Goal: Task Accomplishment & Management: Use online tool/utility

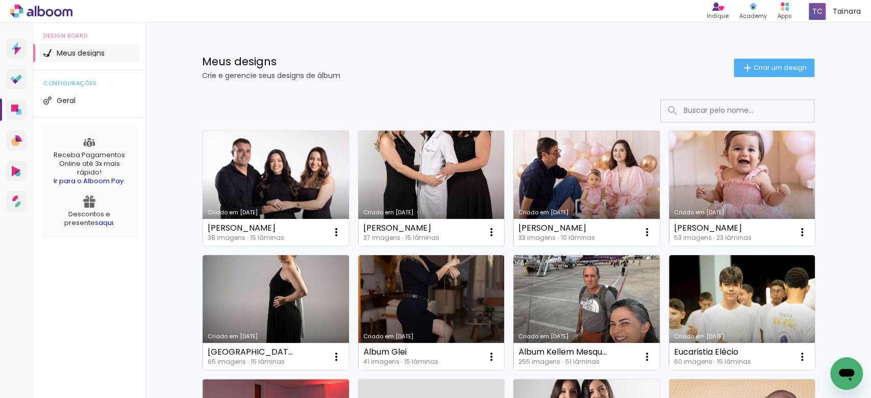
click at [430, 203] on link "Criado em [DATE]" at bounding box center [431, 188] width 146 height 115
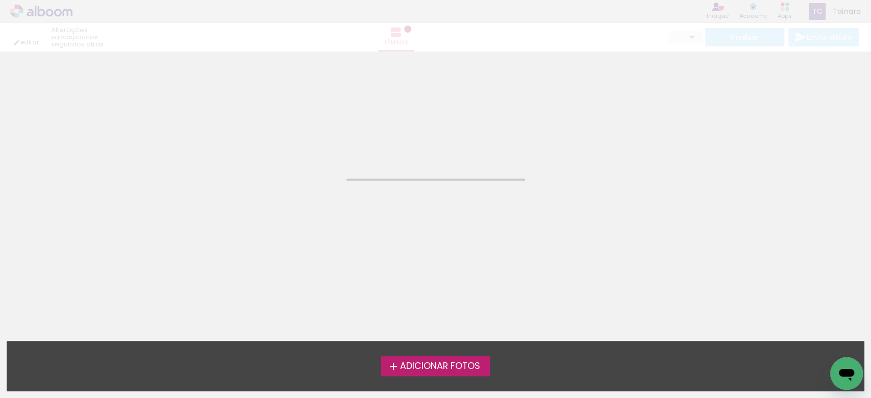
click at [430, 203] on neon-animated-pages "Confirmar Cancelar" at bounding box center [435, 225] width 871 height 347
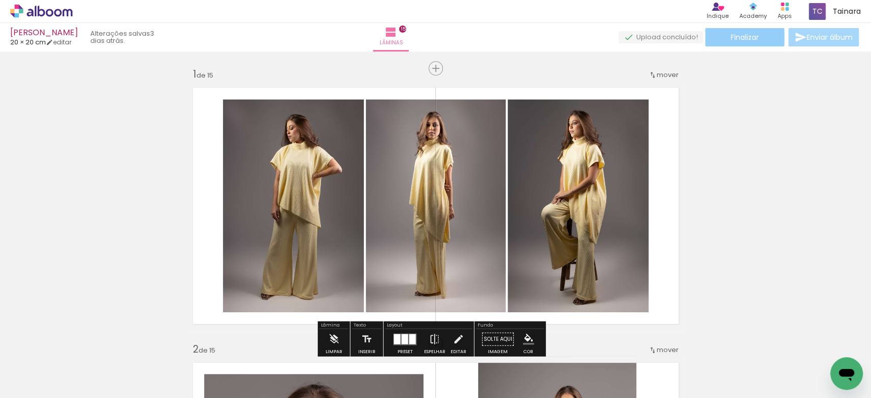
drag, startPoint x: 731, startPoint y: 39, endPoint x: 707, endPoint y: 52, distance: 27.0
click at [722, 44] on paper-button "Finalizar" at bounding box center [744, 37] width 79 height 18
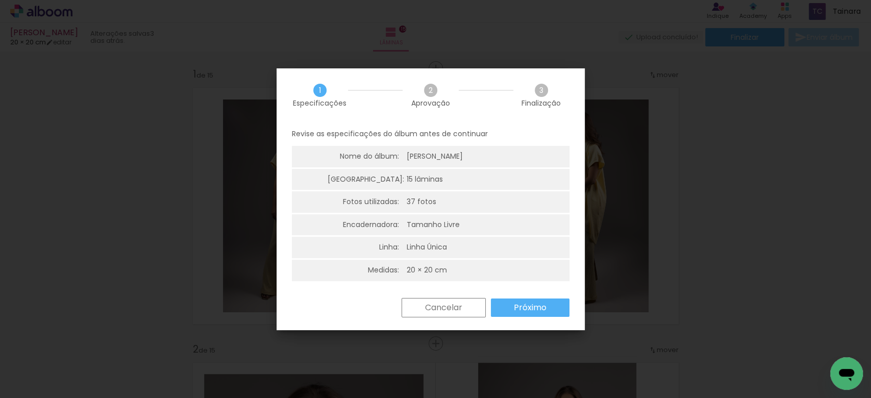
click at [525, 314] on paper-button "Próximo" at bounding box center [530, 308] width 79 height 18
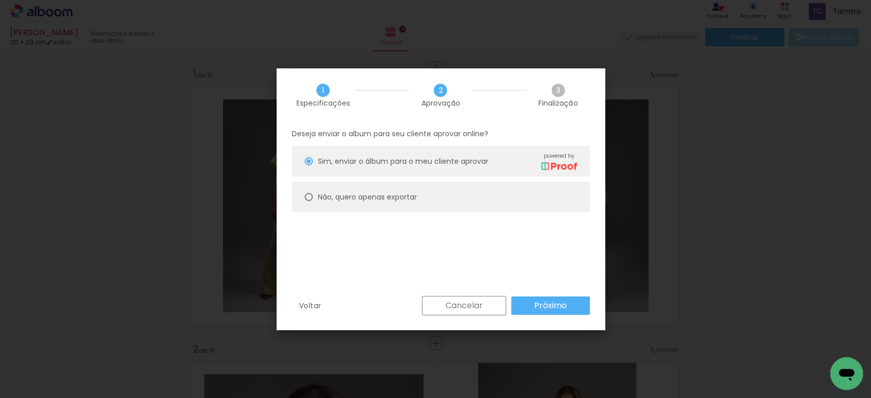
click at [0, 0] on slot "Próximo" at bounding box center [0, 0] width 0 height 0
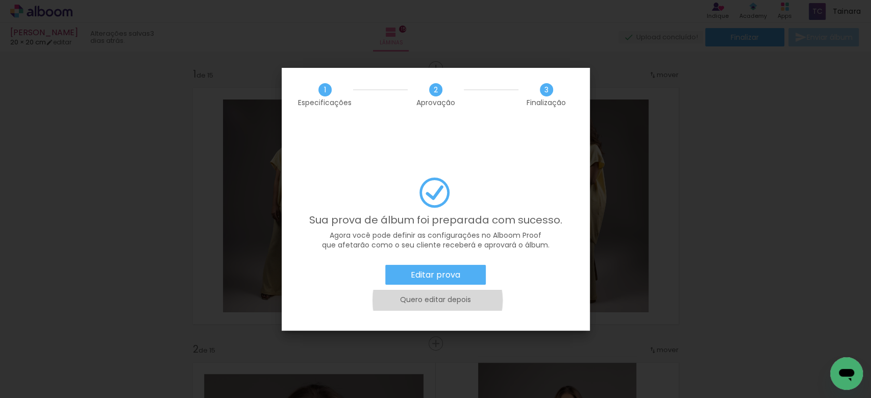
click at [0, 0] on slot "Quero editar depois" at bounding box center [0, 0] width 0 height 0
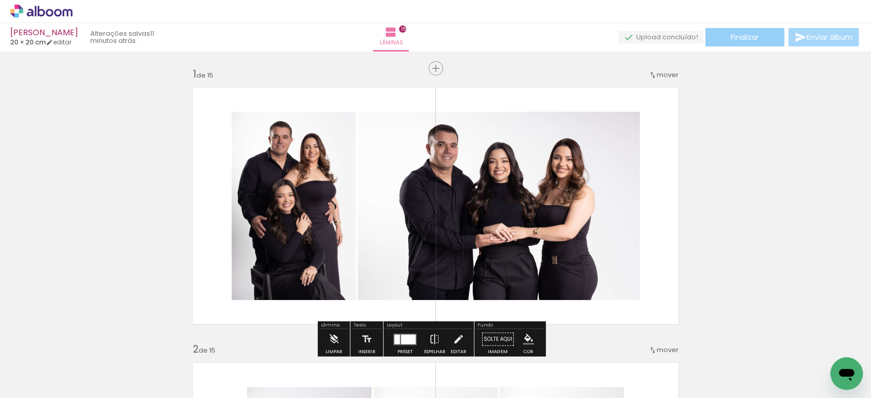
click at [726, 41] on paper-button "Finalizar" at bounding box center [744, 37] width 79 height 18
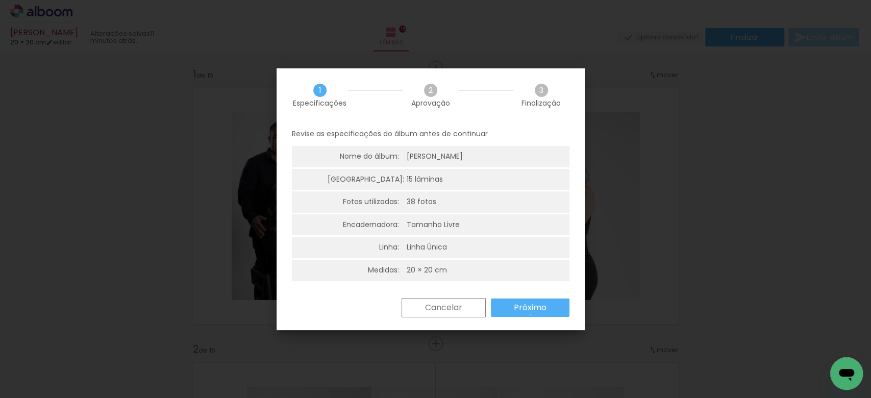
click at [530, 314] on paper-button "Próximo" at bounding box center [530, 308] width 79 height 18
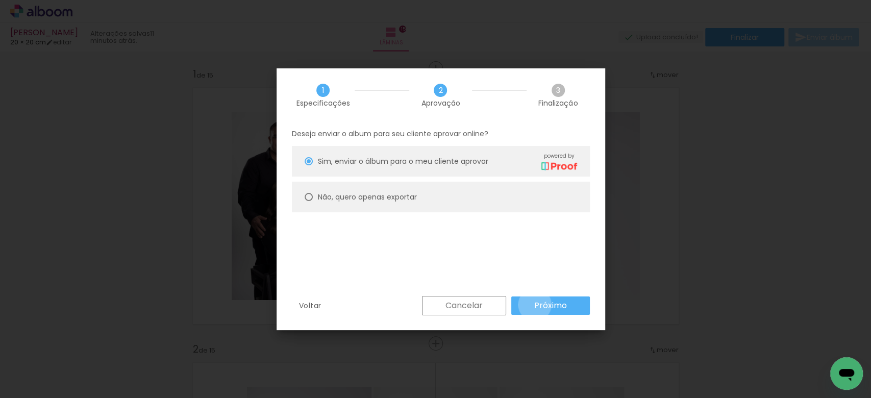
click at [533, 304] on paper-button "Próximo" at bounding box center [550, 306] width 79 height 18
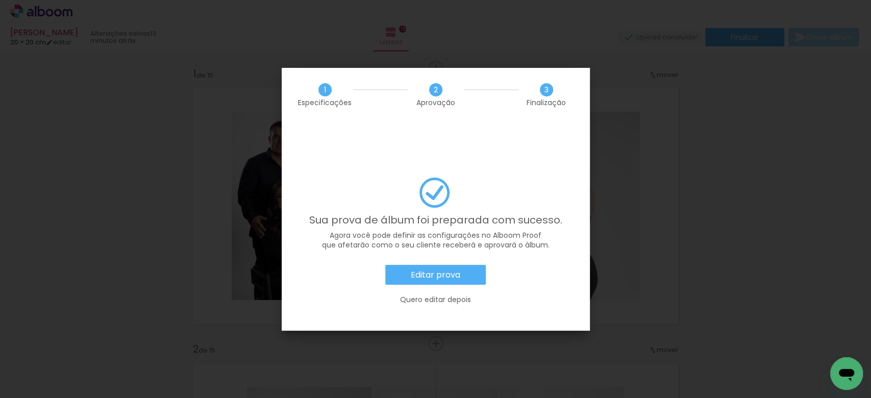
drag, startPoint x: 734, startPoint y: 202, endPoint x: 727, endPoint y: 197, distance: 9.1
click at [730, 200] on iron-overlay-backdrop at bounding box center [435, 199] width 871 height 398
click at [0, 0] on slot "Quero editar depois" at bounding box center [0, 0] width 0 height 0
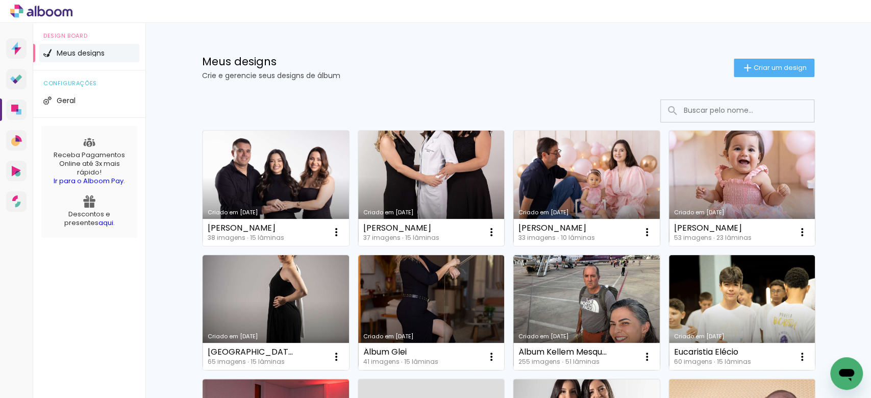
click at [433, 200] on link "Criado em [DATE]" at bounding box center [431, 188] width 146 height 115
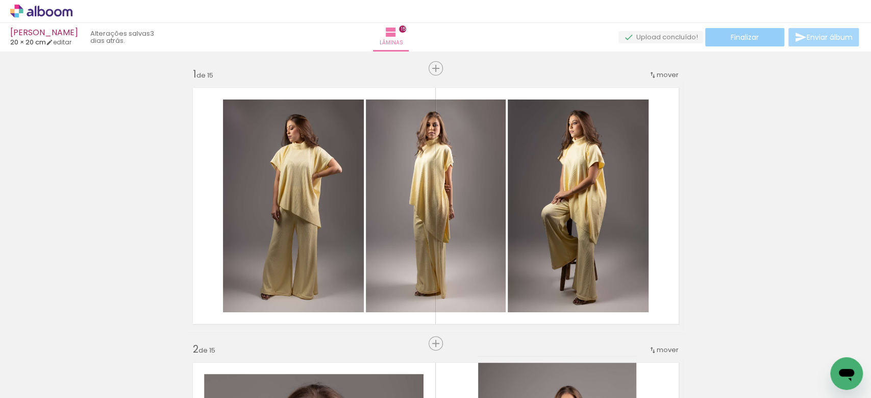
click at [745, 34] on span "Finalizar" at bounding box center [745, 37] width 28 height 7
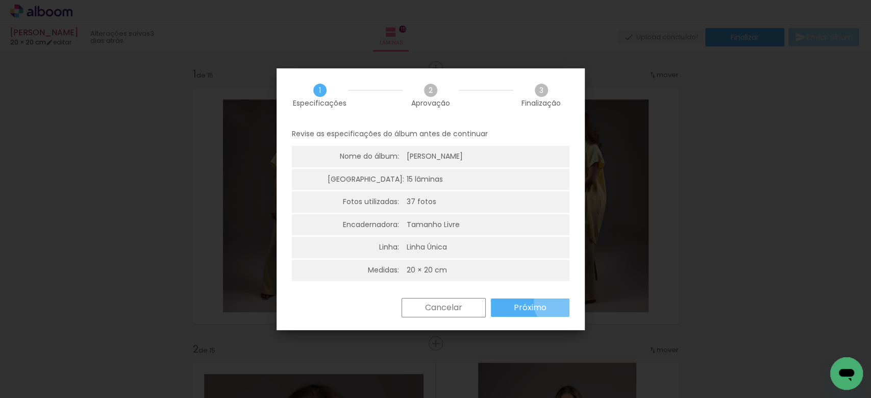
click at [559, 303] on paper-button "Próximo" at bounding box center [530, 308] width 79 height 18
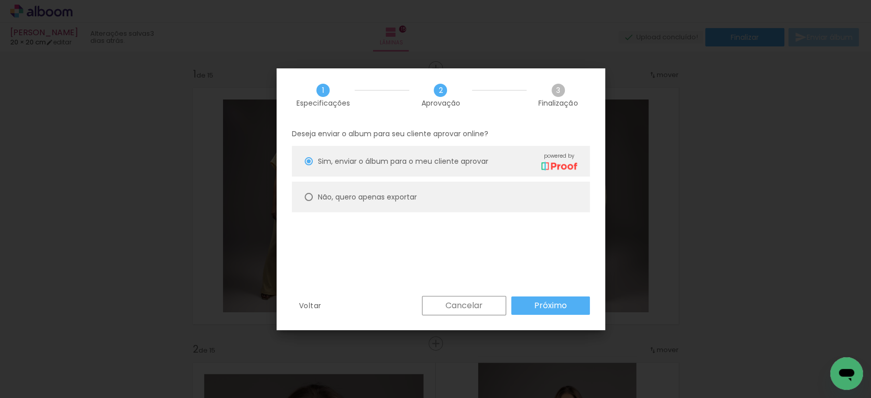
click at [310, 199] on div at bounding box center [309, 197] width 8 height 8
type paper-radio-button "on"
click at [569, 308] on paper-button "Próximo" at bounding box center [550, 306] width 79 height 18
type input "Alta, 300 DPI"
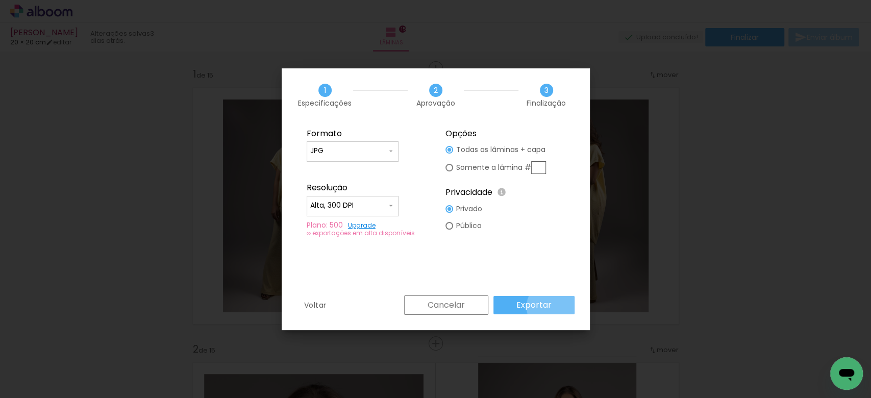
click at [554, 307] on paper-button "Exportar" at bounding box center [534, 305] width 81 height 18
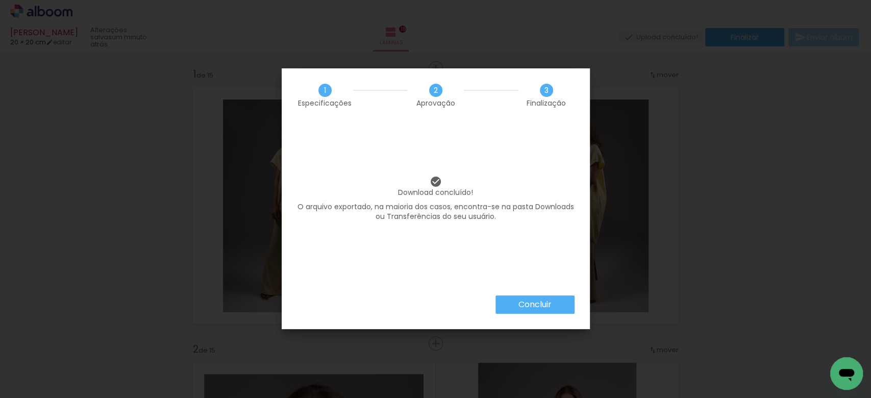
click at [515, 308] on paper-button "Concluir" at bounding box center [535, 305] width 79 height 18
